Goal: Information Seeking & Learning: Learn about a topic

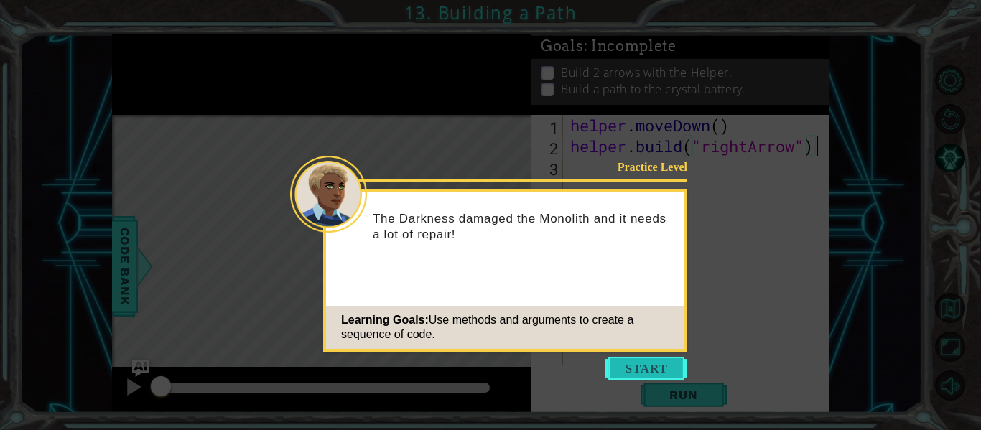
click at [646, 363] on button "Start" at bounding box center [647, 368] width 82 height 23
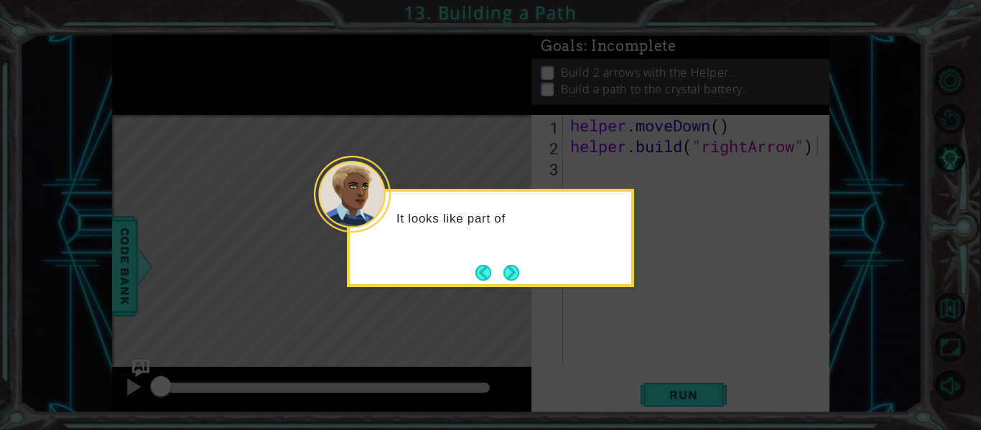
click at [552, 249] on div "It looks like part of" at bounding box center [491, 226] width 282 height 57
click at [527, 270] on div "It looks like part of the path for the en" at bounding box center [490, 238] width 287 height 98
click at [522, 273] on div "It looks like part of the path for the energy s" at bounding box center [490, 238] width 287 height 98
click at [509, 269] on button "Next" at bounding box center [512, 273] width 16 height 16
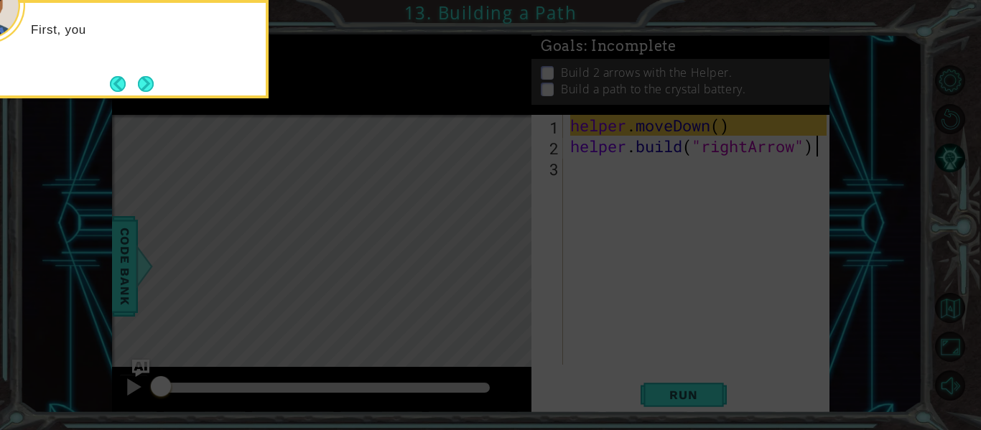
click at [501, 272] on icon at bounding box center [490, 64] width 981 height 732
click at [146, 82] on button "Next" at bounding box center [146, 84] width 16 height 16
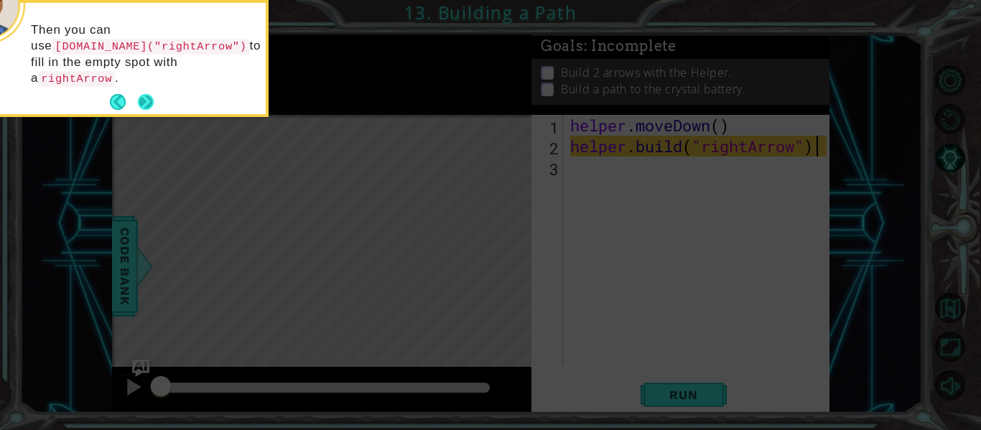
click at [145, 94] on button "Next" at bounding box center [146, 102] width 16 height 16
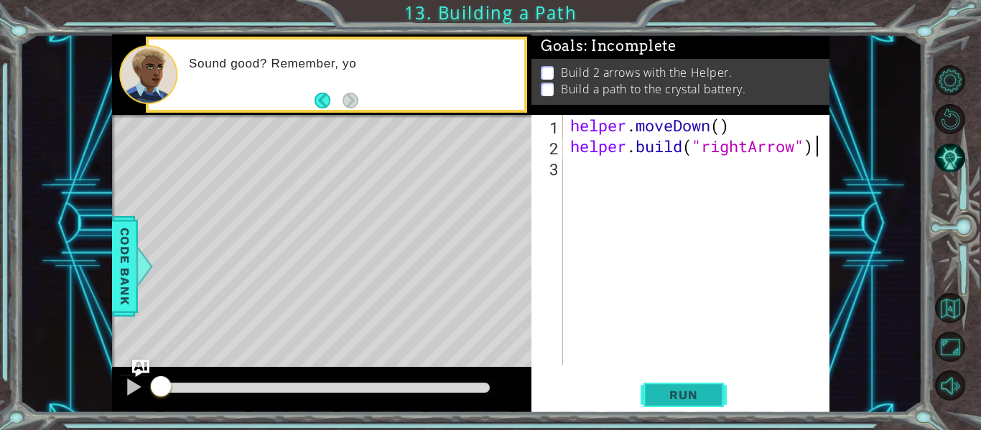
click at [691, 392] on span "Run" at bounding box center [683, 395] width 57 height 14
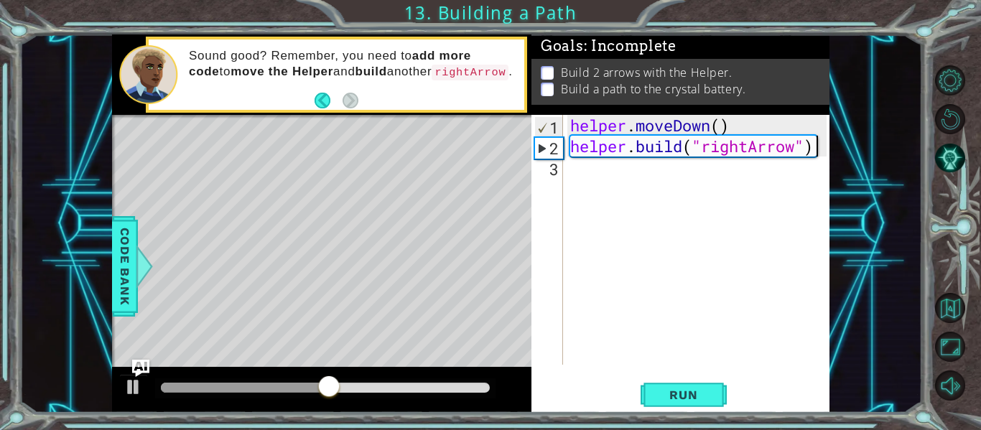
click at [639, 162] on div "helper . moveDown ( ) helper . build ( "rightArrow" )" at bounding box center [701, 261] width 267 height 292
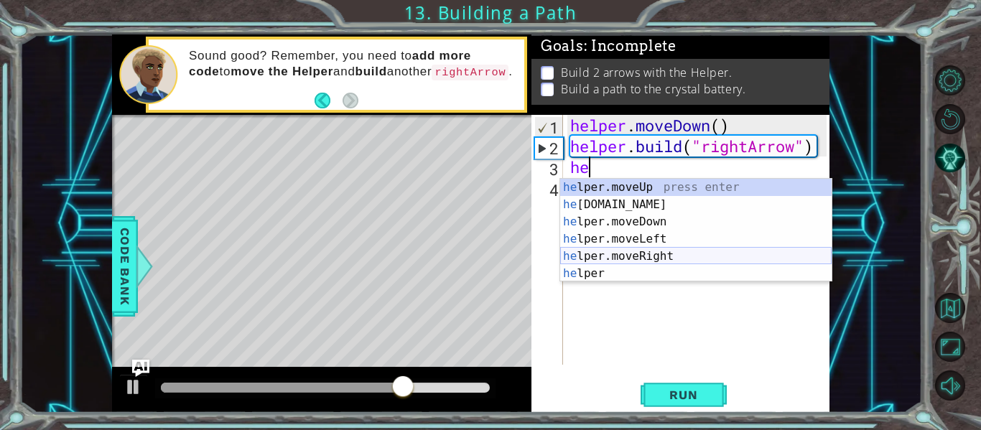
click at [639, 257] on div "he lper.moveUp press enter he [DOMAIN_NAME] press enter he lper.moveDown press …" at bounding box center [696, 248] width 272 height 138
type textarea "helper.moveRight(1)"
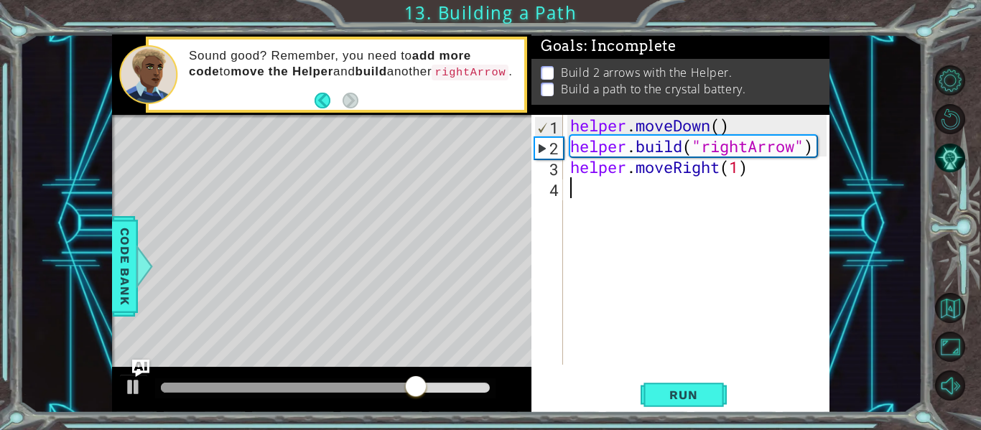
click at [639, 254] on div "helper . moveDown ( ) helper . build ( "rightArrow" ) helper . moveRight ( 1 )" at bounding box center [701, 261] width 267 height 292
click at [739, 176] on div "helper . moveDown ( ) helper . build ( "rightArrow" ) helper . moveRight ( 1 )" at bounding box center [701, 261] width 267 height 292
type textarea "helper.moveRight(2)"
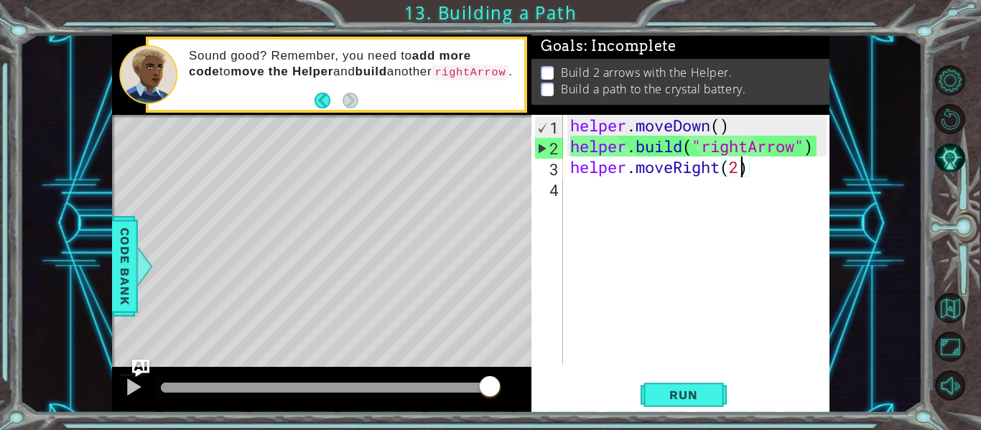
click at [697, 175] on div "helper . moveDown ( ) helper . build ( "rightArrow" ) helper . moveRight ( 2 )" at bounding box center [701, 261] width 267 height 292
click at [604, 186] on div "helper . moveDown ( ) helper . build ( "rightArrow" ) helper . moveRight ( 2 )" at bounding box center [701, 261] width 267 height 292
click at [701, 398] on span "Run" at bounding box center [683, 395] width 57 height 14
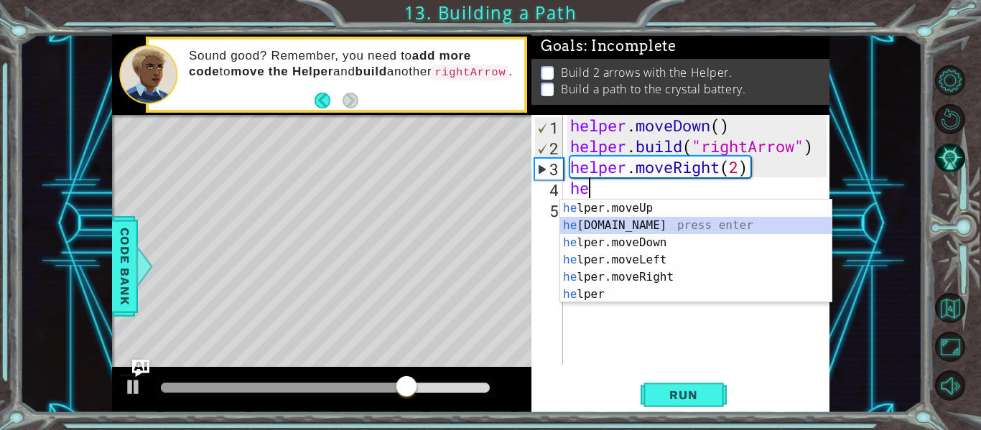
click at [637, 227] on div "he lper.moveUp press enter he [DOMAIN_NAME] press enter he lper.moveDown press …" at bounding box center [696, 269] width 272 height 138
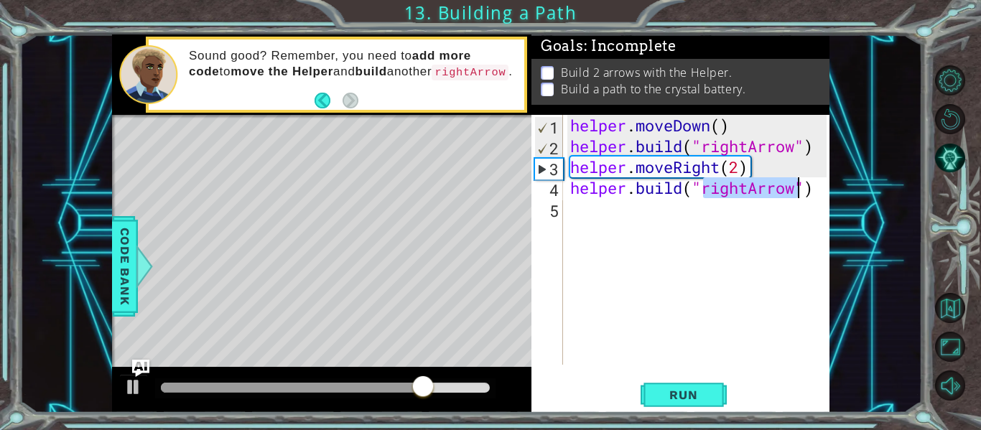
click at [739, 170] on div "helper . moveDown ( ) helper . build ( "rightArrow" ) helper . moveRight ( 2 ) …" at bounding box center [701, 261] width 267 height 292
type textarea "helper.moveRight(3)"
click at [593, 219] on div "helper . moveDown ( ) helper . build ( "rightArrow" ) helper . moveRight ( 3 ) …" at bounding box center [701, 261] width 267 height 292
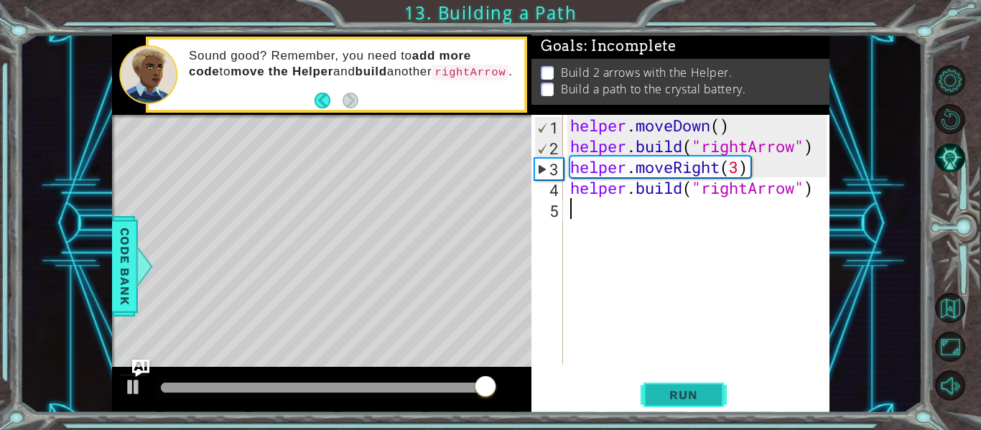
click at [688, 392] on span "Run" at bounding box center [683, 395] width 57 height 14
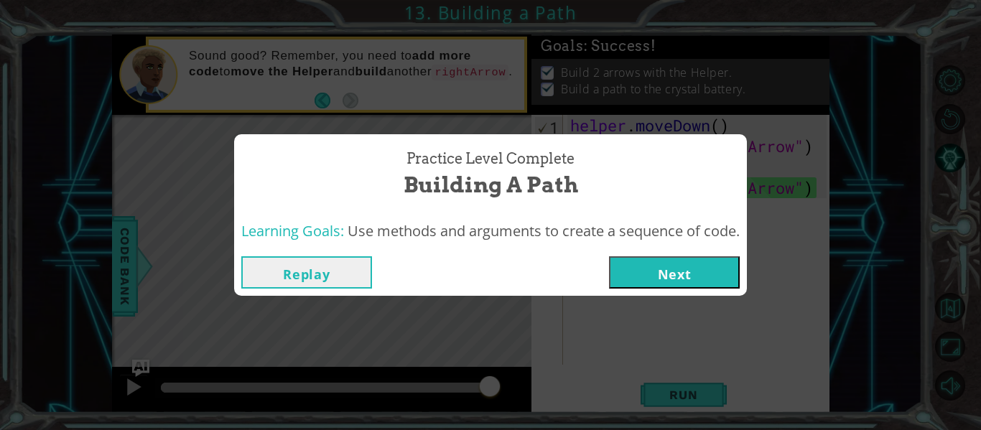
click at [701, 272] on button "Next" at bounding box center [674, 273] width 131 height 32
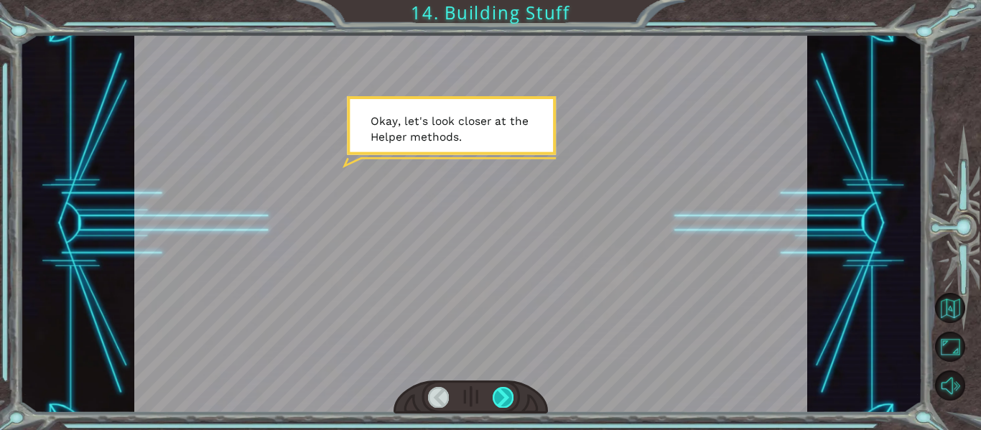
click at [508, 399] on div at bounding box center [503, 397] width 21 height 20
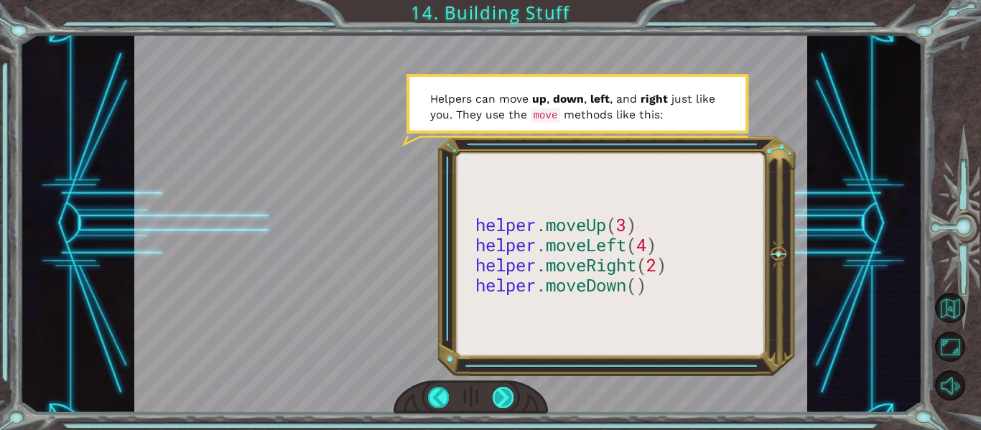
click at [503, 392] on div at bounding box center [503, 397] width 21 height 20
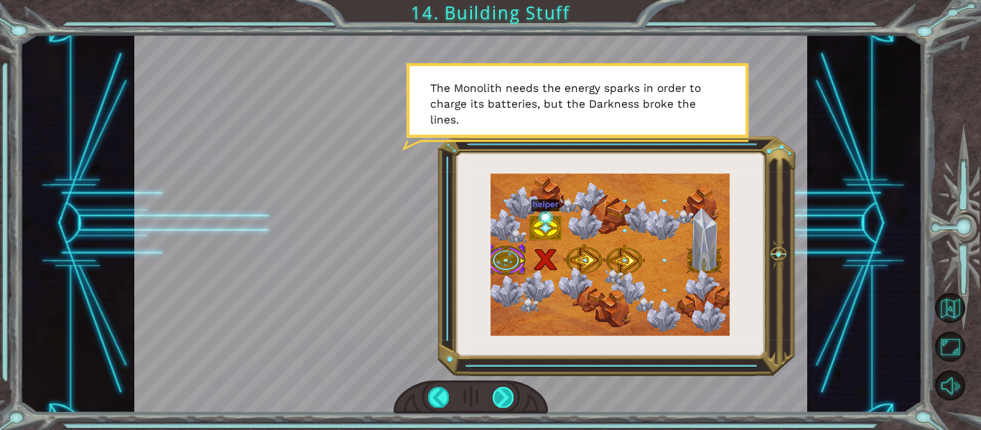
click at [501, 396] on div at bounding box center [503, 397] width 21 height 20
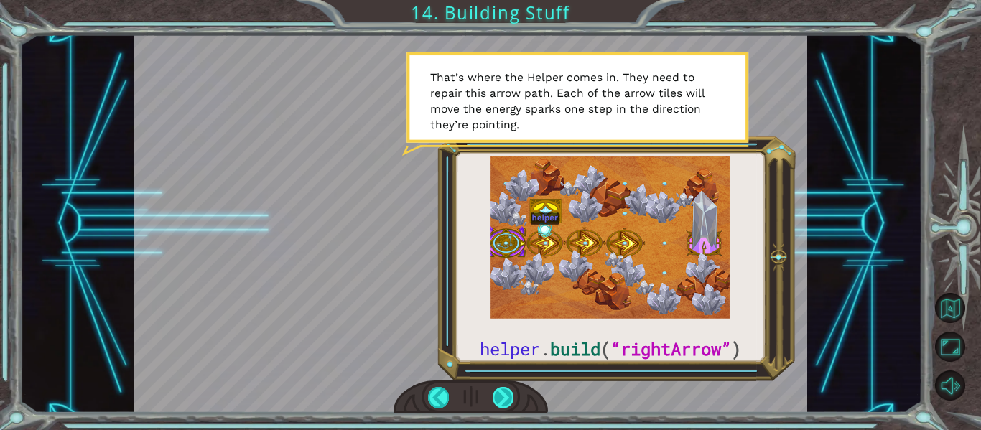
click at [504, 396] on div at bounding box center [503, 397] width 21 height 20
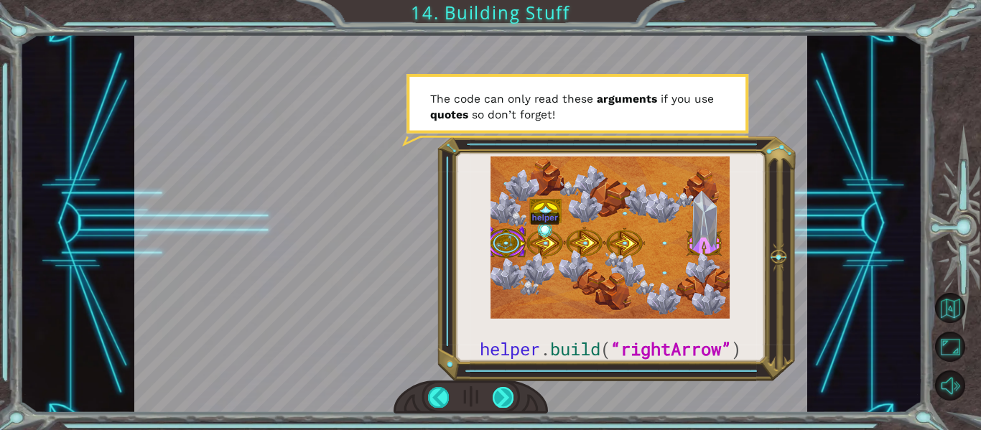
click at [503, 397] on div at bounding box center [503, 397] width 21 height 20
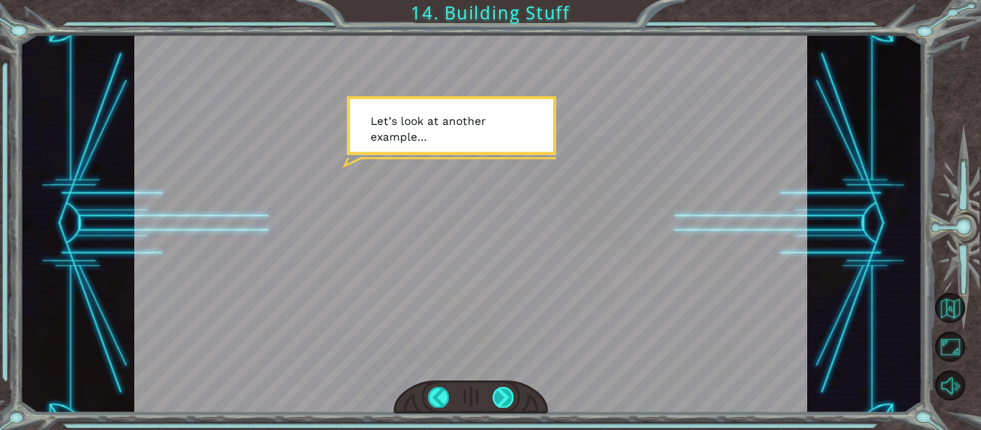
click at [504, 402] on div at bounding box center [503, 397] width 21 height 20
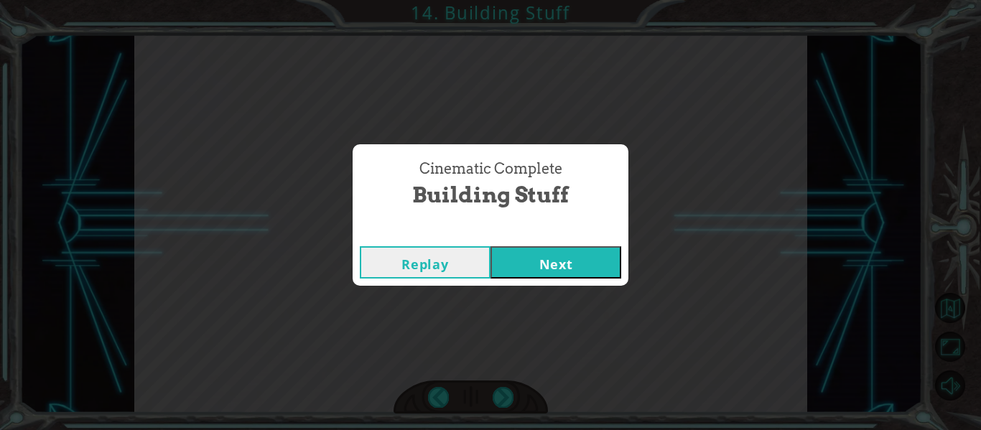
click at [573, 261] on button "Next" at bounding box center [556, 262] width 131 height 32
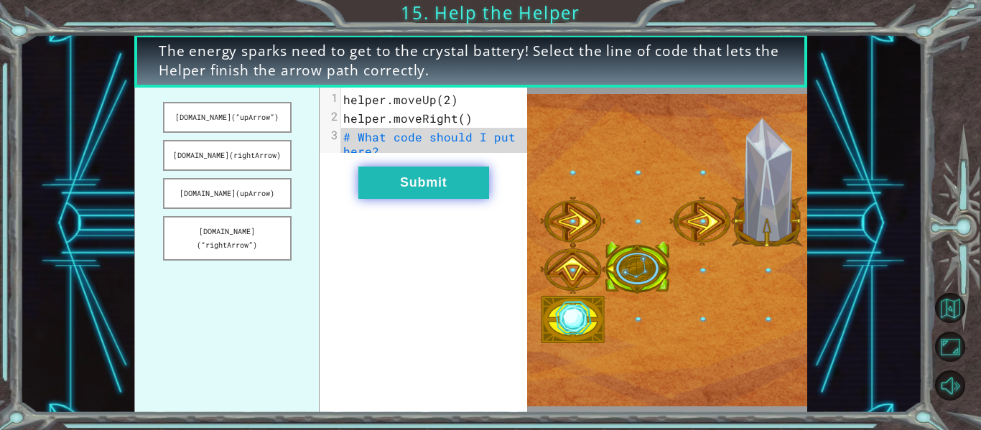
click at [464, 195] on button "Submit" at bounding box center [424, 183] width 131 height 32
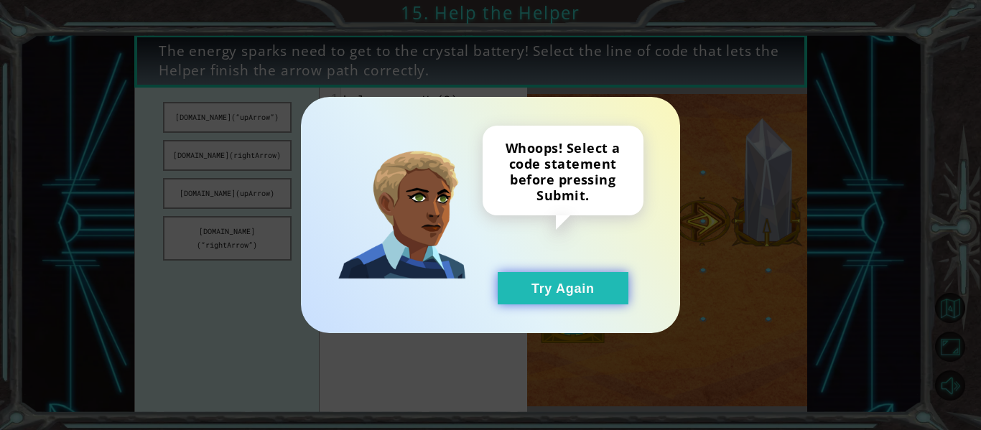
click at [573, 281] on button "Try Again" at bounding box center [563, 288] width 131 height 32
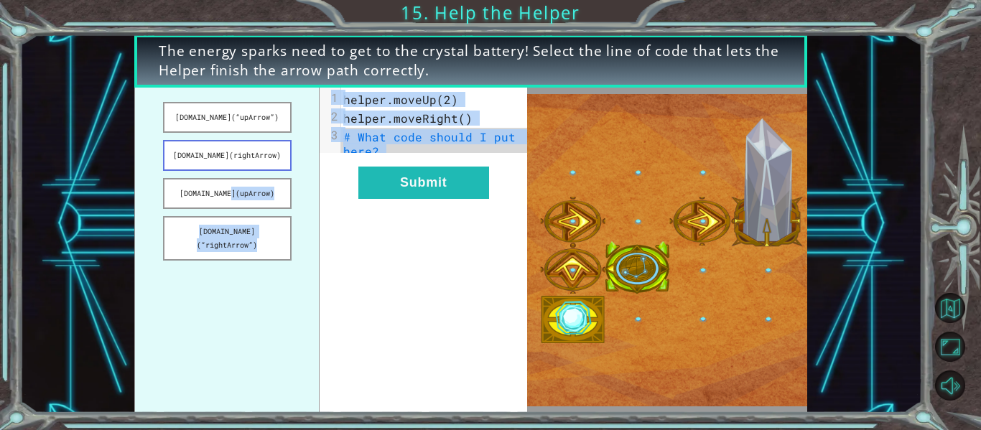
drag, startPoint x: 402, startPoint y: 237, endPoint x: 180, endPoint y: 163, distance: 233.3
click at [180, 163] on div "[DOMAIN_NAME](“upArrow”) [DOMAIN_NAME](rightArrow) [DOMAIN_NAME](upArrow) [DOMA…" at bounding box center [330, 250] width 393 height 325
click at [264, 254] on ul "[DOMAIN_NAME](“upArrow”) [DOMAIN_NAME](rightArrow) [DOMAIN_NAME](upArrow) [DOMA…" at bounding box center [226, 250] width 185 height 325
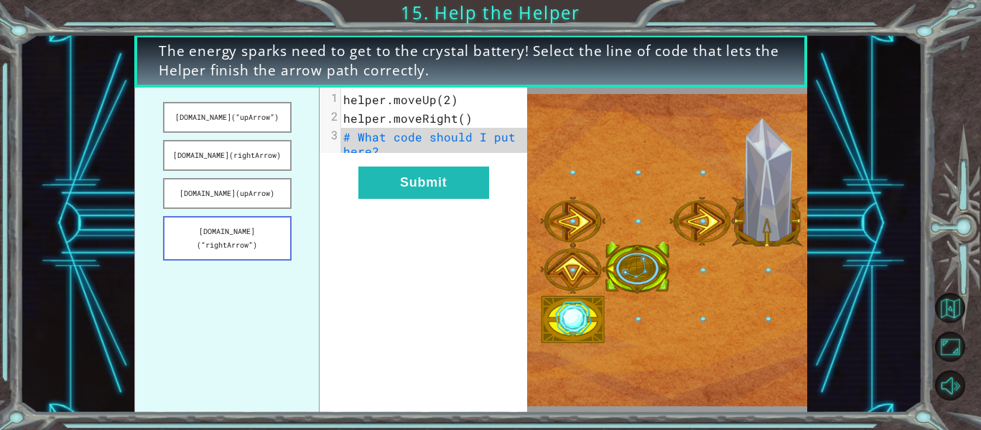
click at [262, 232] on button "[DOMAIN_NAME](“rightArrow”)" at bounding box center [227, 238] width 129 height 45
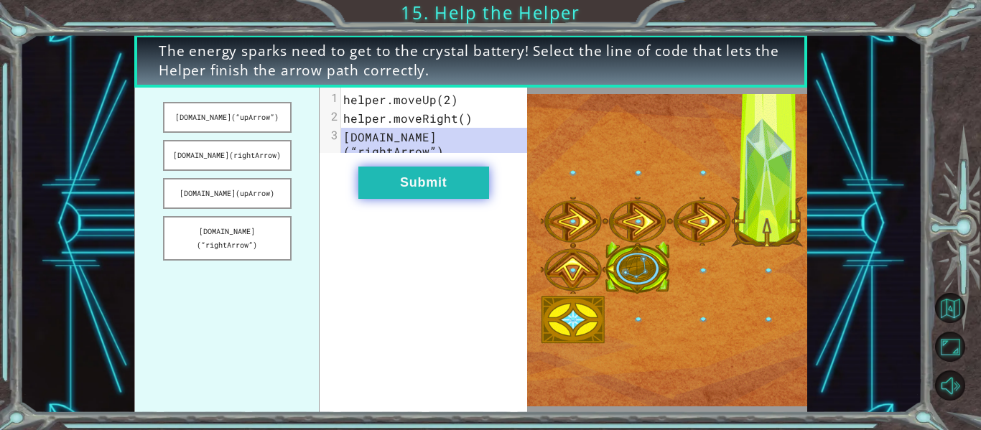
click at [446, 171] on button "Submit" at bounding box center [424, 183] width 131 height 32
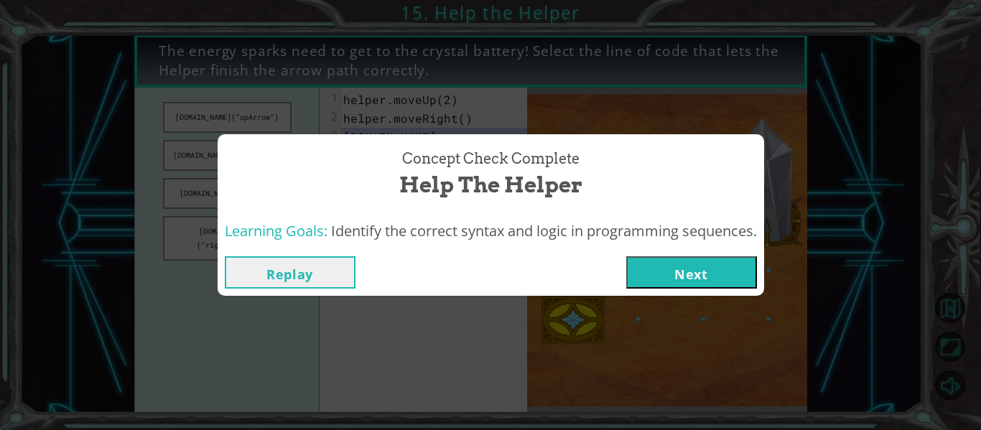
click at [678, 267] on button "Next" at bounding box center [692, 273] width 131 height 32
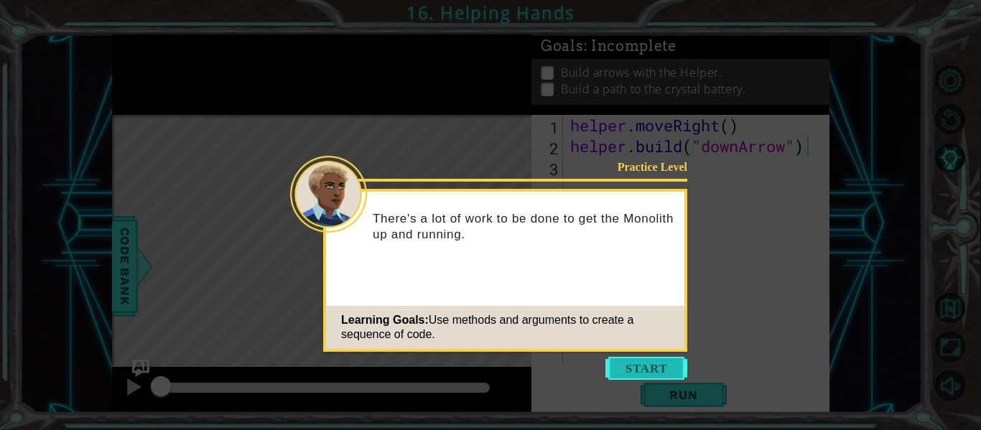
click at [629, 377] on button "Start" at bounding box center [647, 368] width 82 height 23
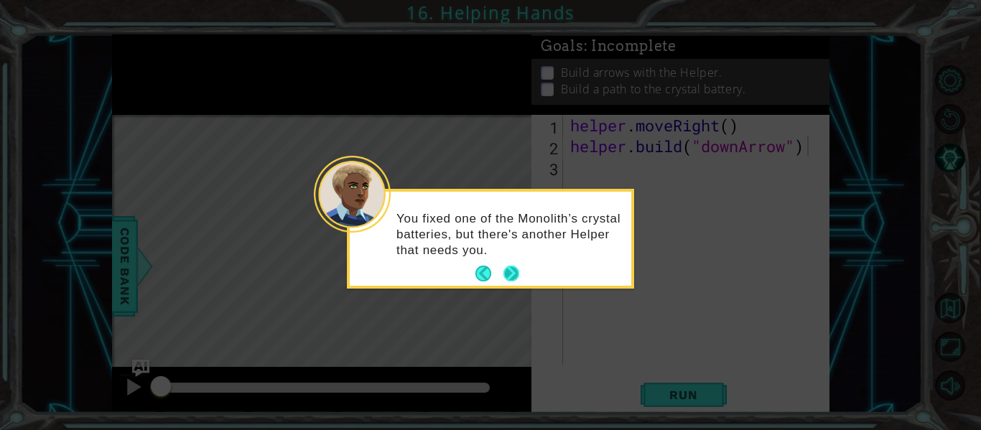
click at [517, 266] on button "Next" at bounding box center [512, 274] width 16 height 16
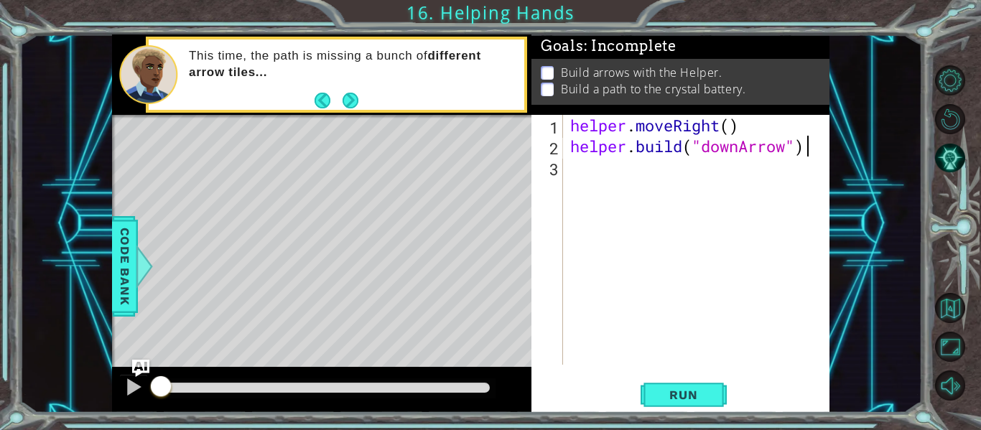
click at [624, 159] on div "helper . moveRight ( ) helper . build ( "downArrow" )" at bounding box center [701, 261] width 267 height 292
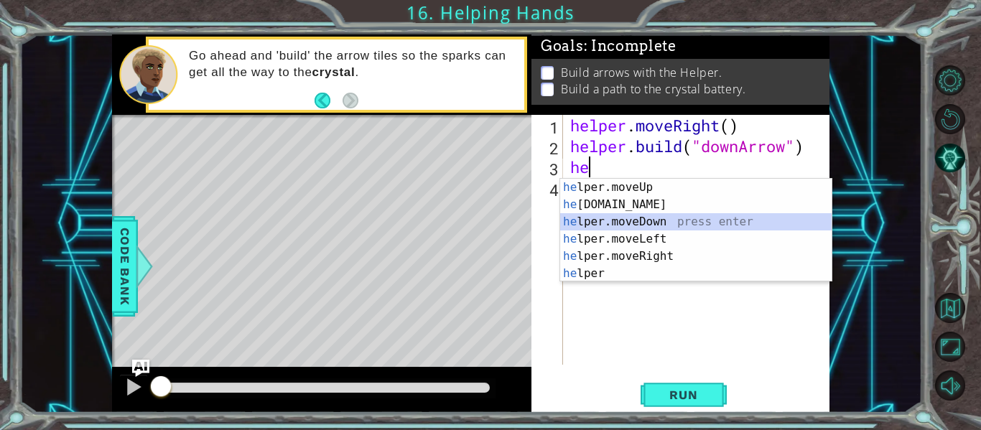
click at [679, 223] on div "he lper.moveUp press enter he [DOMAIN_NAME] press enter he lper.moveDown press …" at bounding box center [696, 248] width 272 height 138
type textarea "helper.moveDown(1)"
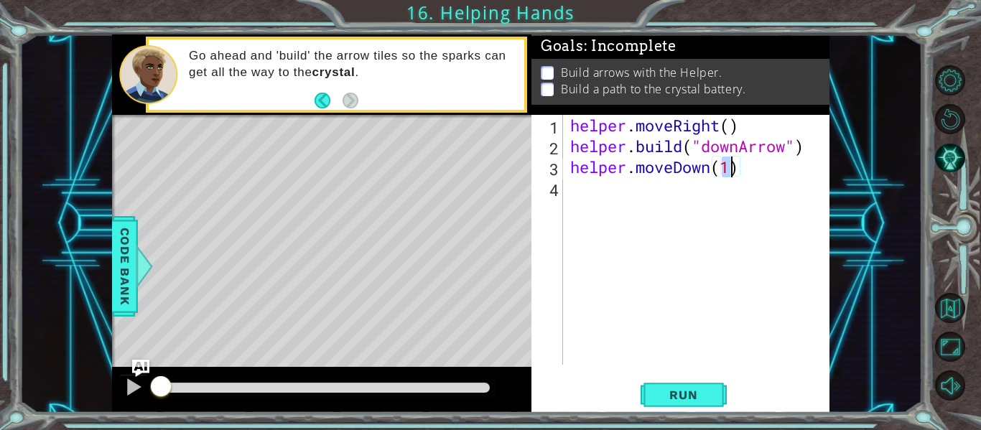
click at [578, 194] on div "helper . moveRight ( ) helper . build ( "downArrow" ) helper . moveDown ( 1 )" at bounding box center [701, 261] width 267 height 292
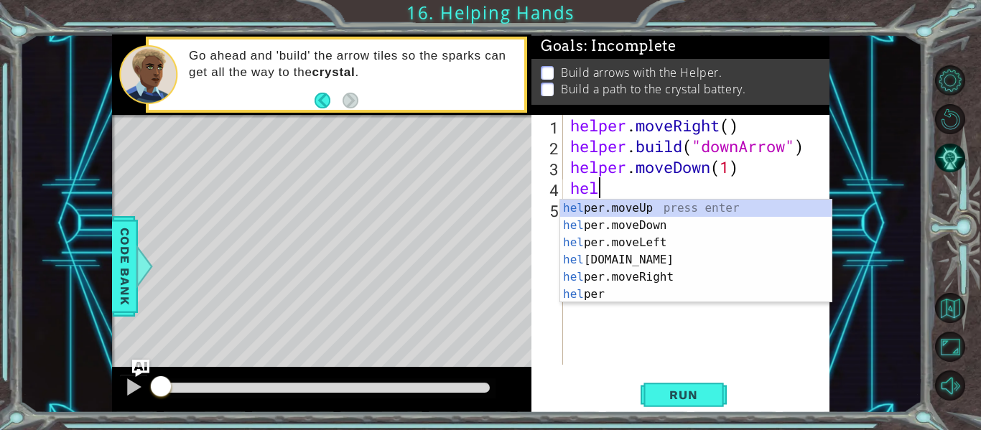
scroll to position [0, 1]
click at [620, 261] on div "hel per.moveUp press enter hel per.moveDown press enter hel per.moveLeft press …" at bounding box center [696, 269] width 272 height 138
type textarea "[DOMAIN_NAME]("rightArrow")"
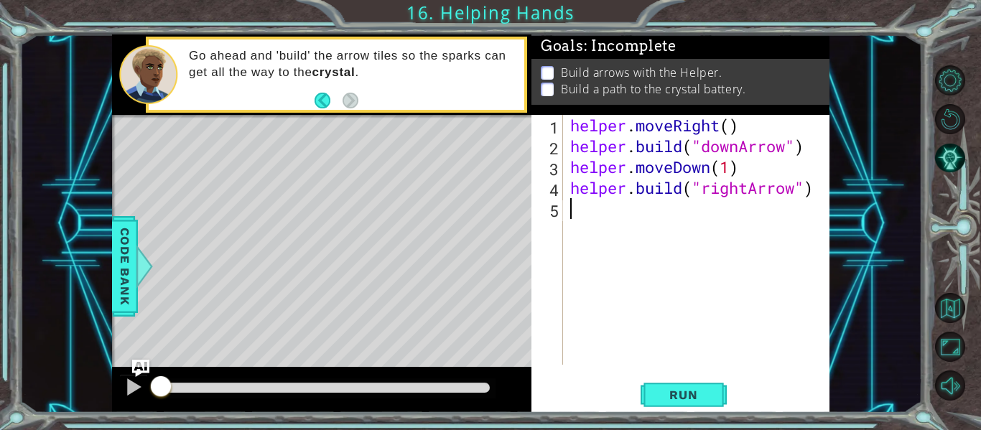
click at [583, 213] on div "helper . moveRight ( ) helper . build ( "downArrow" ) helper . moveDown ( 1 ) h…" at bounding box center [701, 261] width 267 height 292
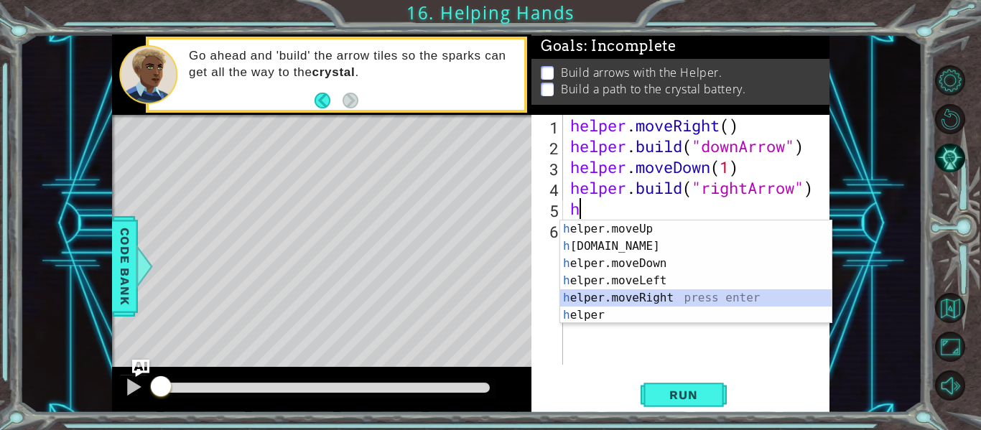
click at [612, 302] on div "h elper.moveUp press enter h [DOMAIN_NAME] press enter h elper.moveDown press e…" at bounding box center [696, 290] width 272 height 138
type textarea "helper.moveRight(1)"
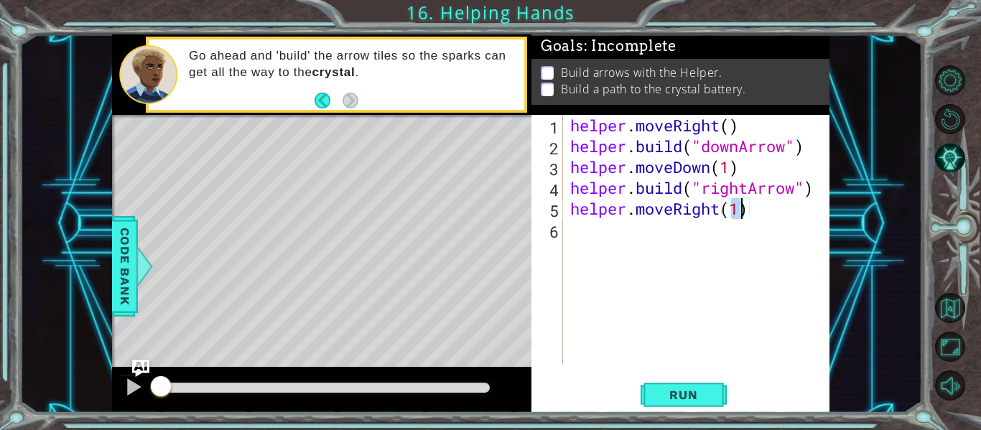
click at [568, 241] on div "helper . moveRight ( ) helper . build ( "downArrow" ) helper . moveDown ( 1 ) h…" at bounding box center [701, 261] width 267 height 292
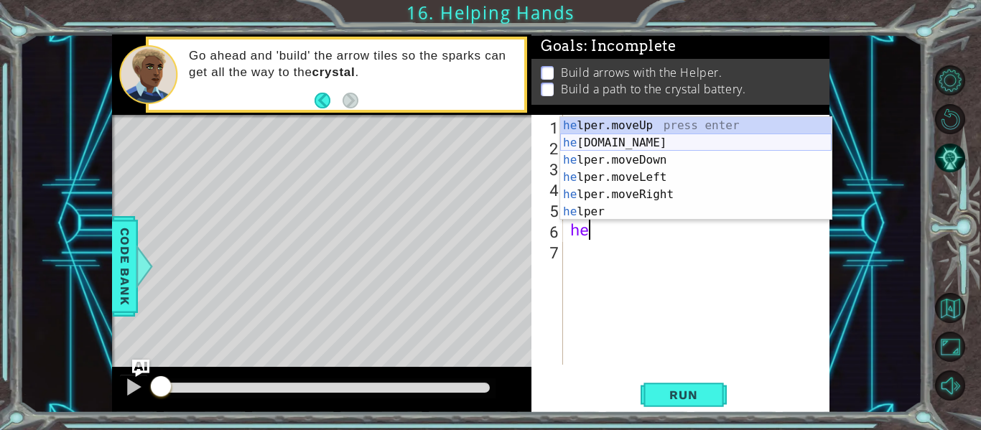
click at [656, 145] on div "he lper.moveUp press enter he [DOMAIN_NAME] press enter he lper.moveDown press …" at bounding box center [696, 186] width 272 height 138
type textarea "[DOMAIN_NAME]("rightArrow")"
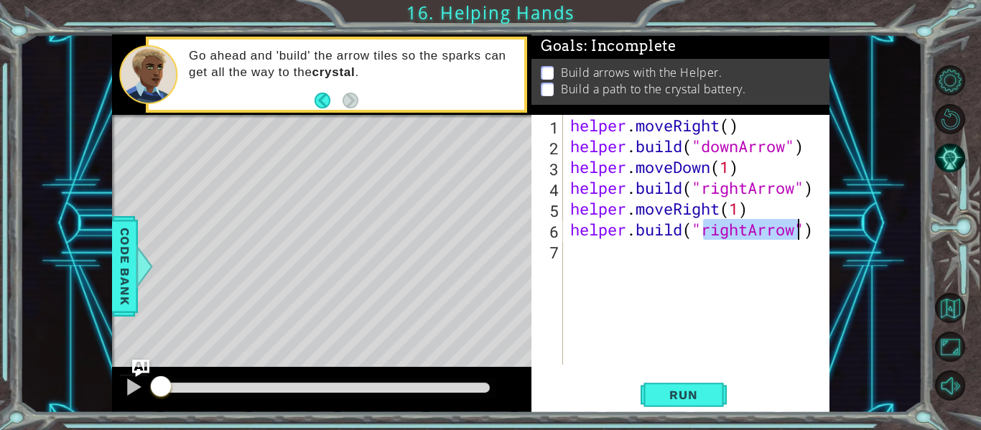
click at [576, 248] on div "helper . moveRight ( ) helper . build ( "downArrow" ) helper . moveDown ( 1 ) h…" at bounding box center [701, 261] width 267 height 292
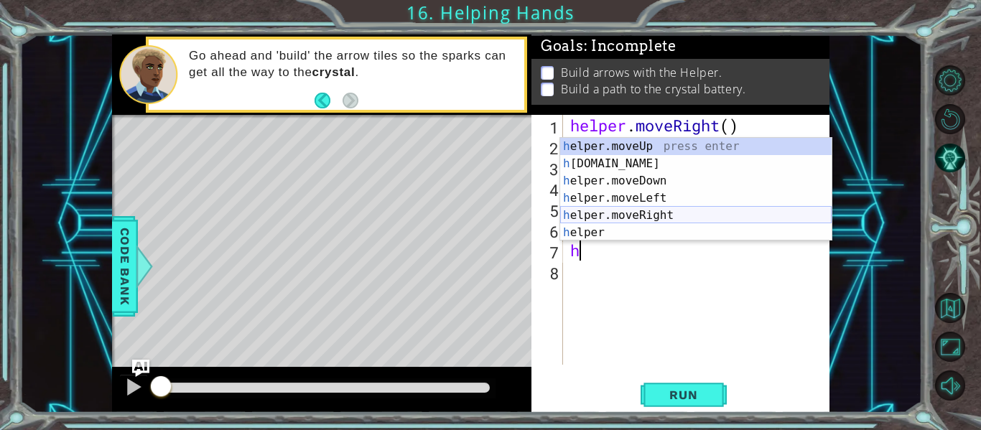
click at [711, 213] on div "h elper.moveUp press enter h [DOMAIN_NAME] press enter h elper.moveDown press e…" at bounding box center [696, 207] width 272 height 138
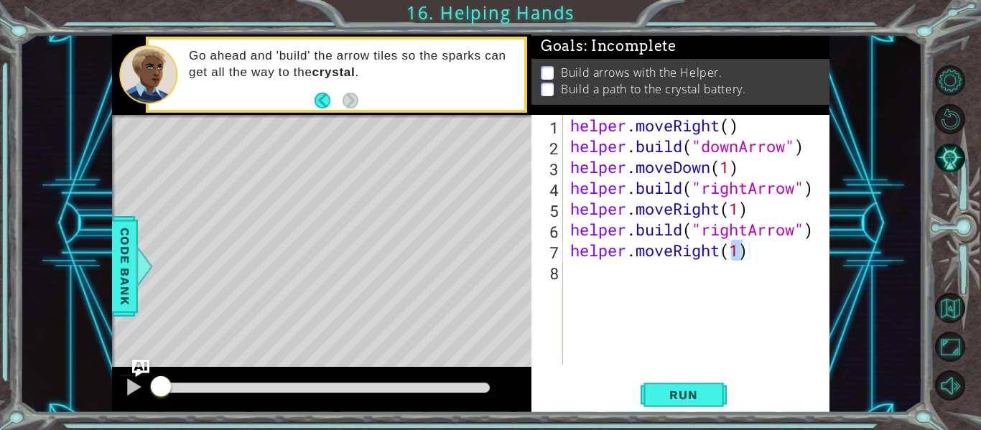
click at [566, 274] on div "helper.moveRight(1) 1 2 3 4 5 6 7 8 helper . moveRight ( ) helper . build ( "do…" at bounding box center [679, 240] width 295 height 250
type textarea "helper.moveRight(1)"
click at [574, 281] on div "helper . moveRight ( ) helper . build ( "downArrow" ) helper . moveDown ( 1 ) h…" at bounding box center [701, 261] width 267 height 292
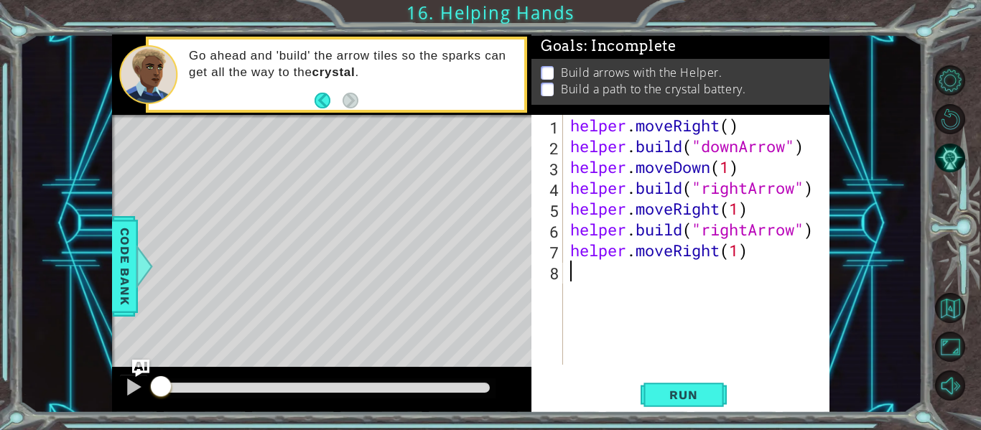
scroll to position [0, 0]
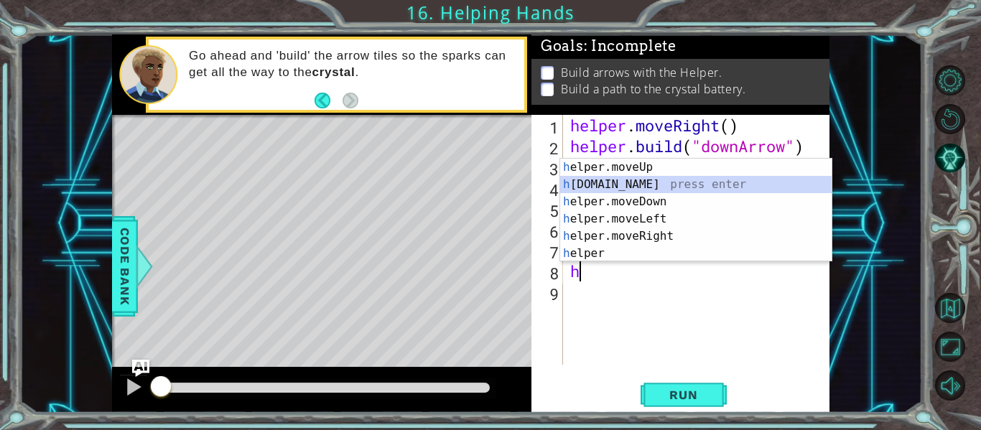
click at [657, 183] on div "h elper.moveUp press enter h [DOMAIN_NAME] press enter h elper.moveDown press e…" at bounding box center [696, 228] width 272 height 138
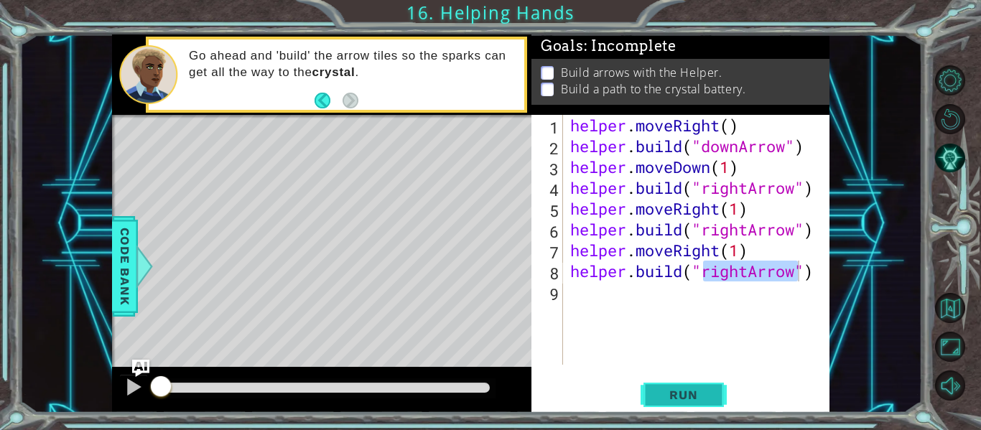
click at [685, 398] on span "Run" at bounding box center [683, 395] width 57 height 14
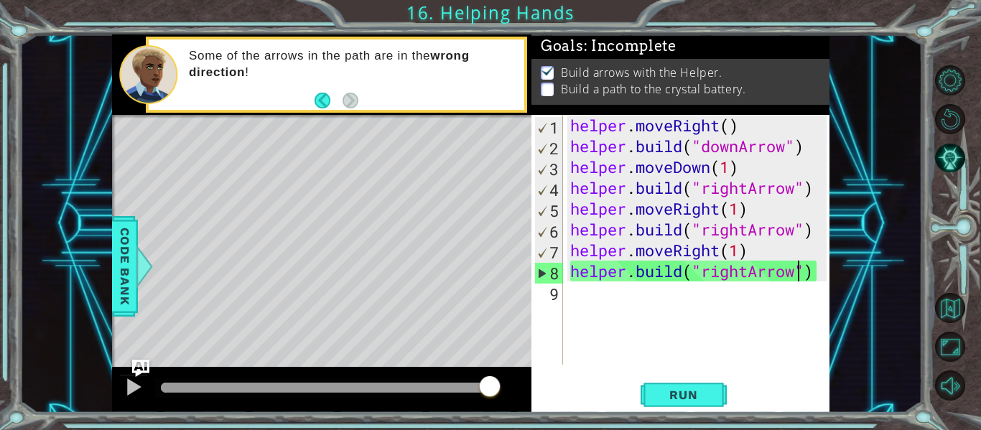
click at [795, 279] on div "helper . moveRight ( ) helper . build ( "downArrow" ) helper . moveDown ( 1 ) h…" at bounding box center [701, 261] width 267 height 292
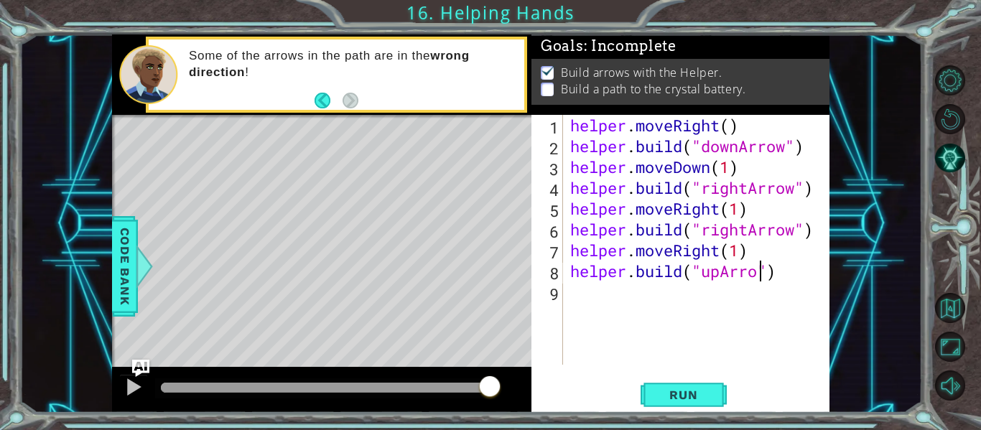
scroll to position [0, 9]
type textarea "[DOMAIN_NAME]("upArrow")"
click at [671, 399] on span "Run" at bounding box center [683, 395] width 57 height 14
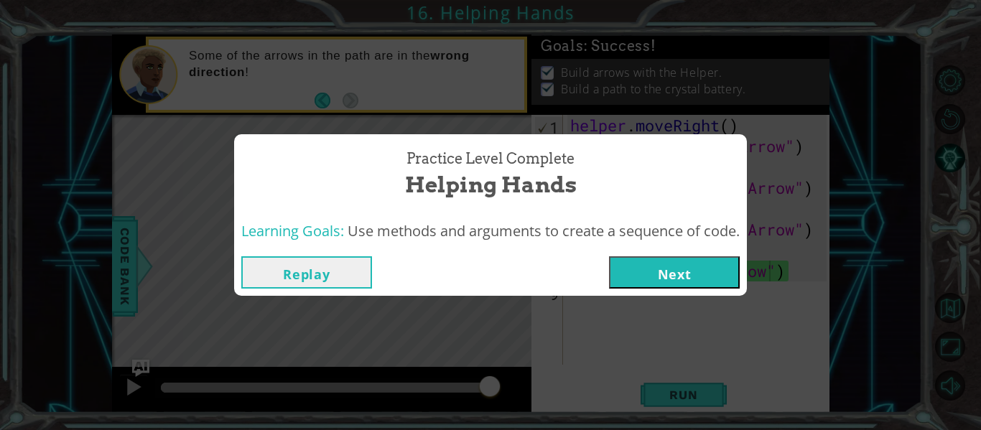
click at [726, 269] on button "Next" at bounding box center [674, 273] width 131 height 32
